Goal: Go to known website: Access a specific website the user already knows

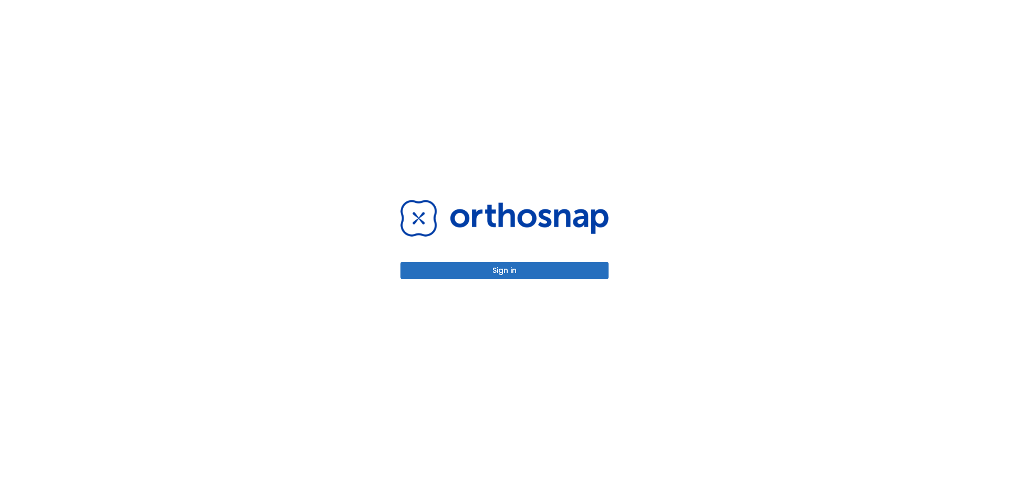
click at [499, 258] on div "Sign in" at bounding box center [505, 239] width 208 height 79
click at [501, 266] on button "Sign in" at bounding box center [505, 270] width 208 height 17
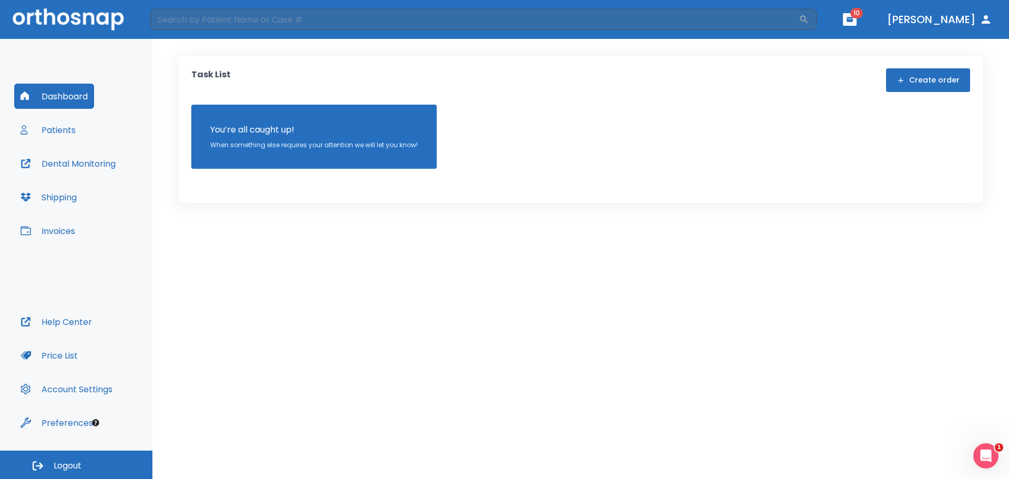
click at [42, 158] on button "Dental Monitoring" at bounding box center [68, 163] width 108 height 25
